Goal: Navigation & Orientation: Find specific page/section

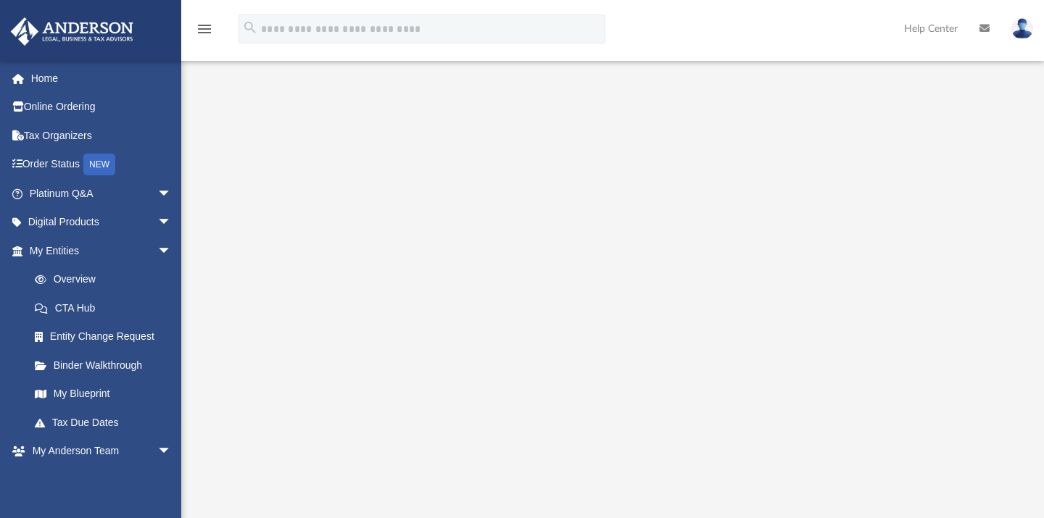
scroll to position [17, 0]
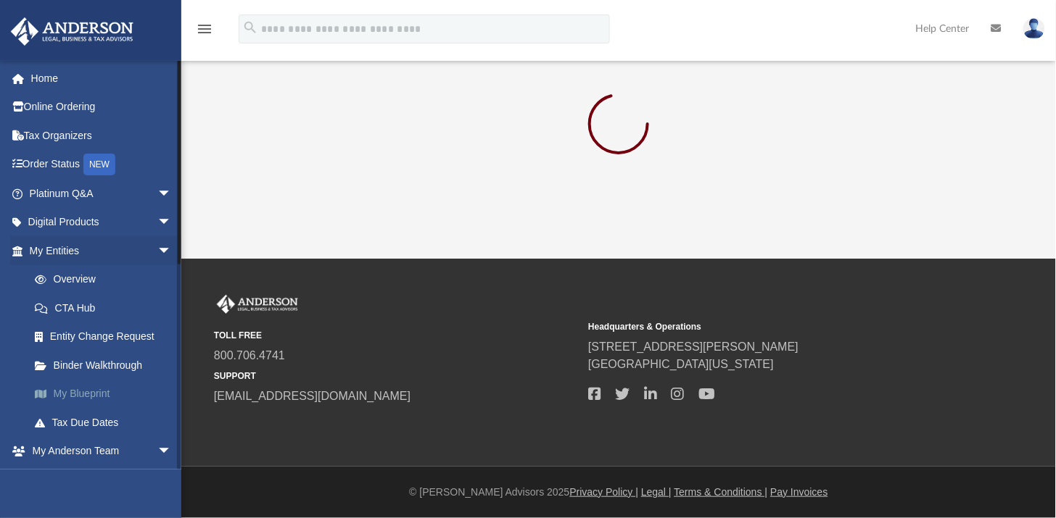
click at [96, 392] on link "My Blueprint" at bounding box center [106, 394] width 173 height 29
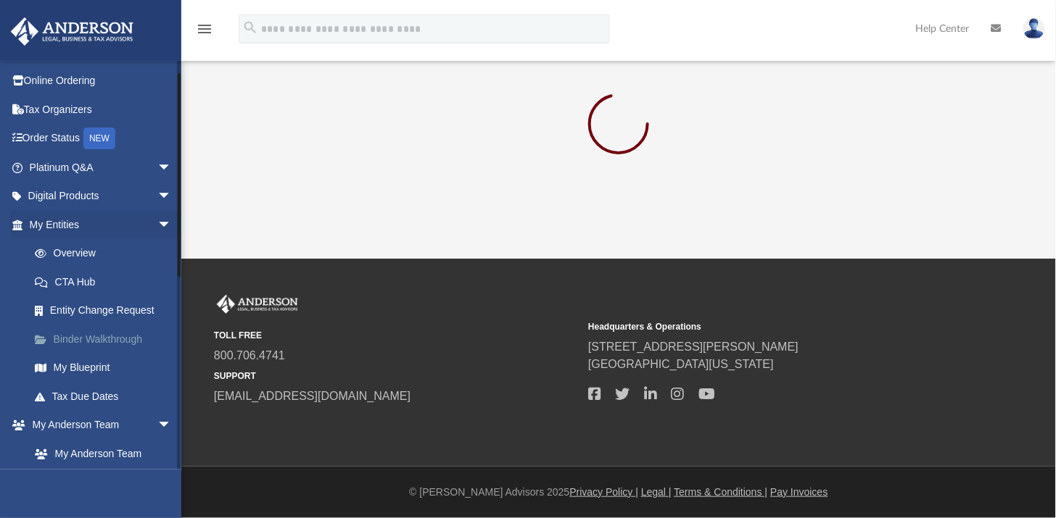
scroll to position [20, 0]
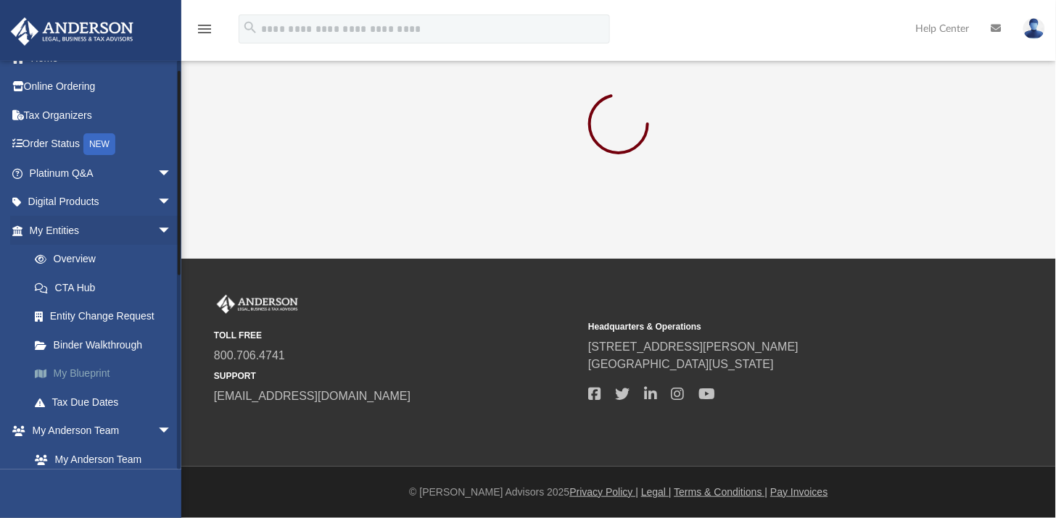
click at [104, 371] on link "My Blueprint" at bounding box center [106, 374] width 173 height 29
click at [64, 141] on link "Order Status NEW" at bounding box center [101, 145] width 183 height 30
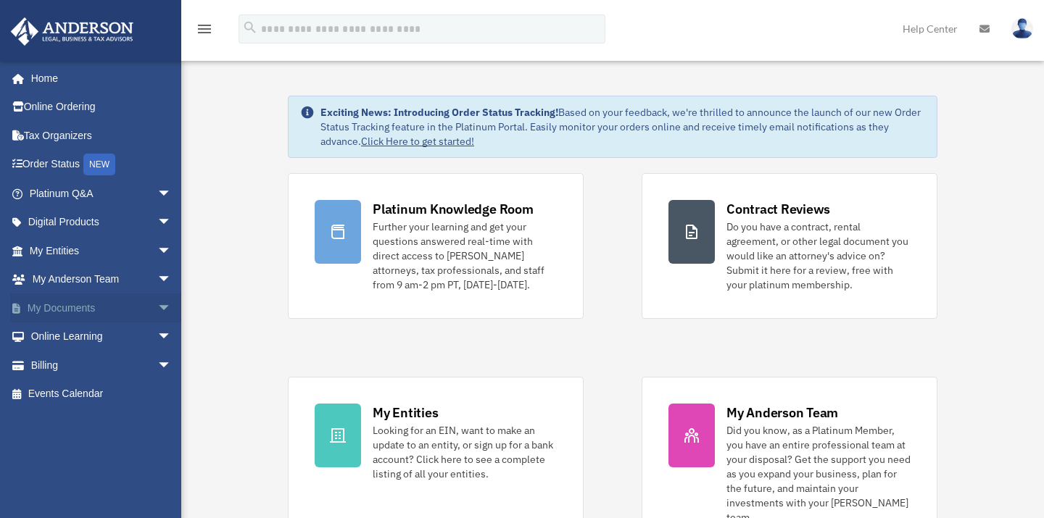
click at [103, 302] on link "My Documents arrow_drop_down" at bounding box center [101, 308] width 183 height 29
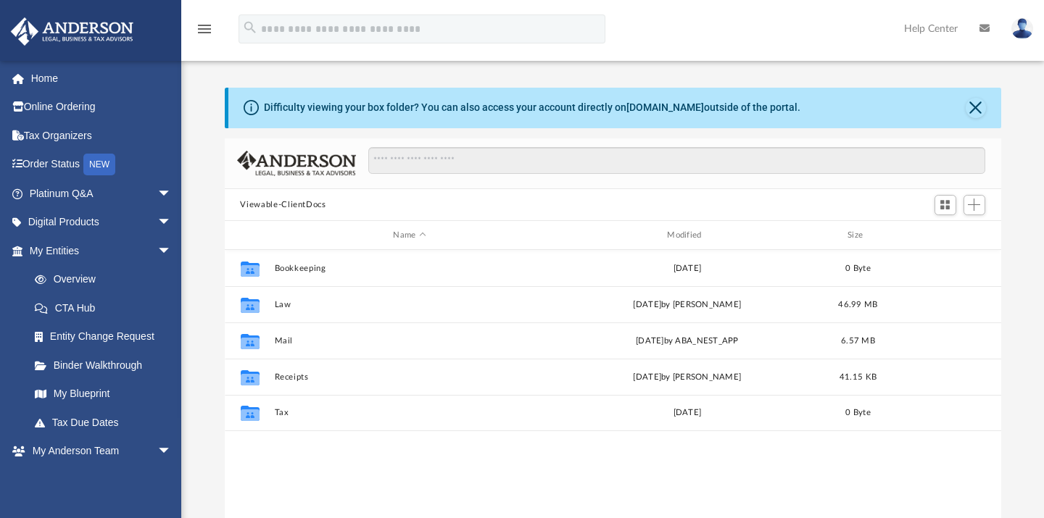
scroll to position [316, 764]
click at [102, 389] on link "My Blueprint" at bounding box center [106, 394] width 173 height 29
